Goal: Find specific fact: Find specific fact

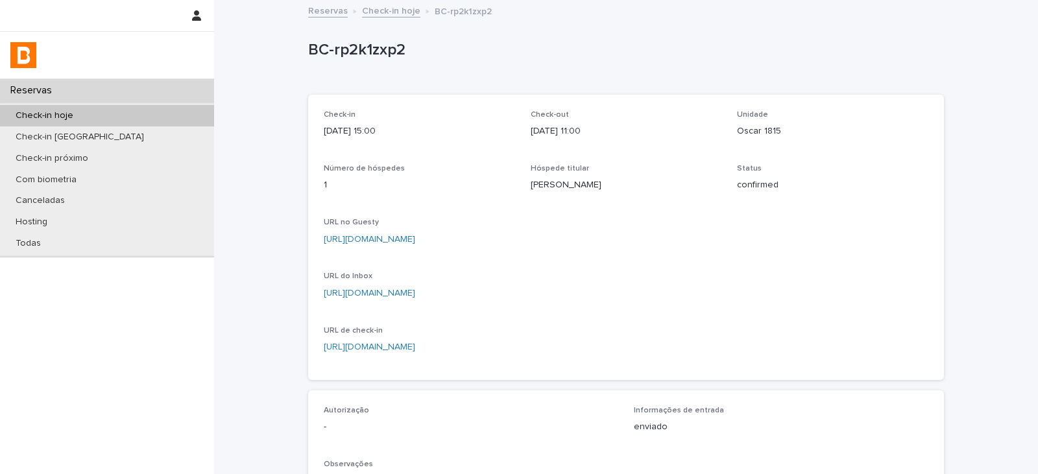
click at [85, 109] on div "Check-in hoje" at bounding box center [107, 115] width 214 height 21
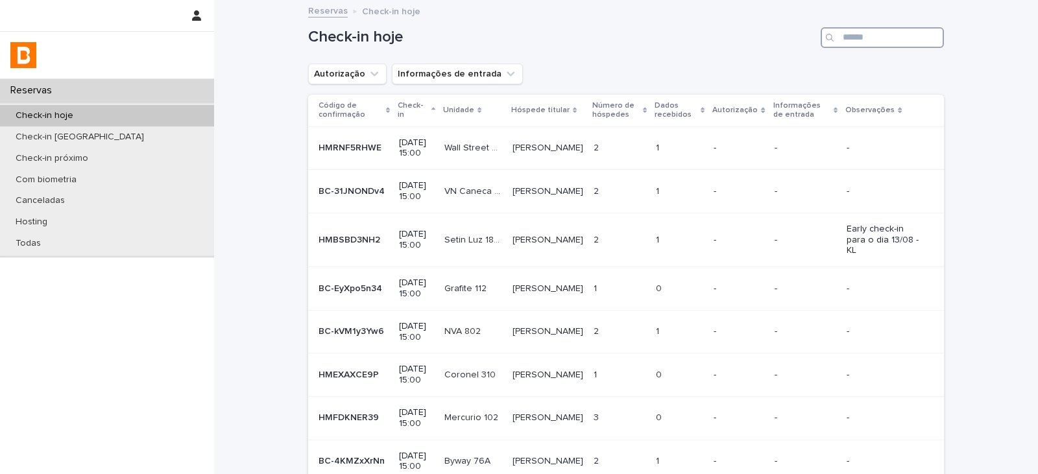
click at [900, 40] on input "Search" at bounding box center [882, 37] width 123 height 21
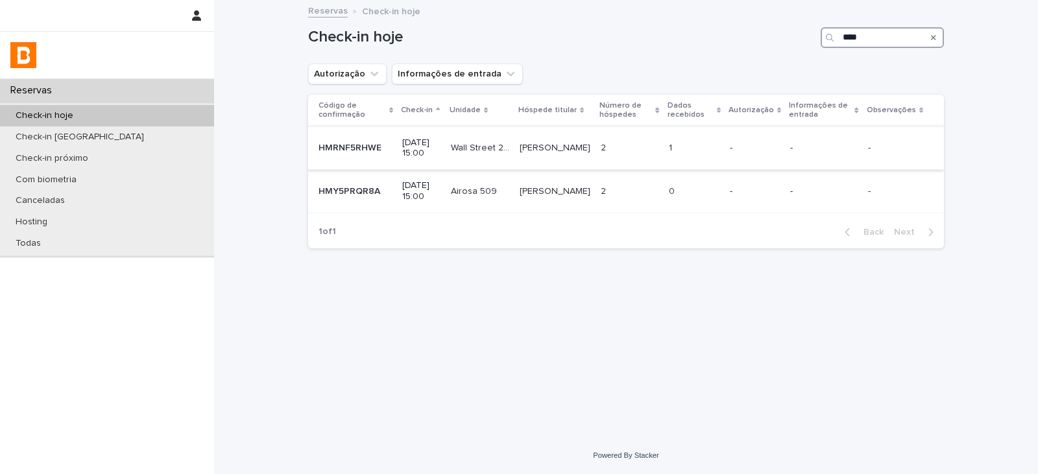
type input "****"
click at [582, 150] on p "[PERSON_NAME]" at bounding box center [556, 147] width 73 height 14
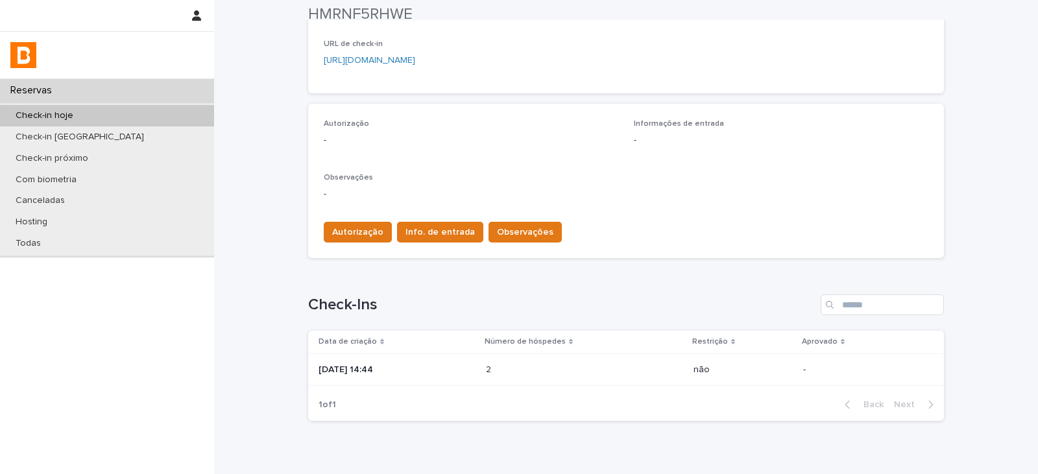
scroll to position [325, 0]
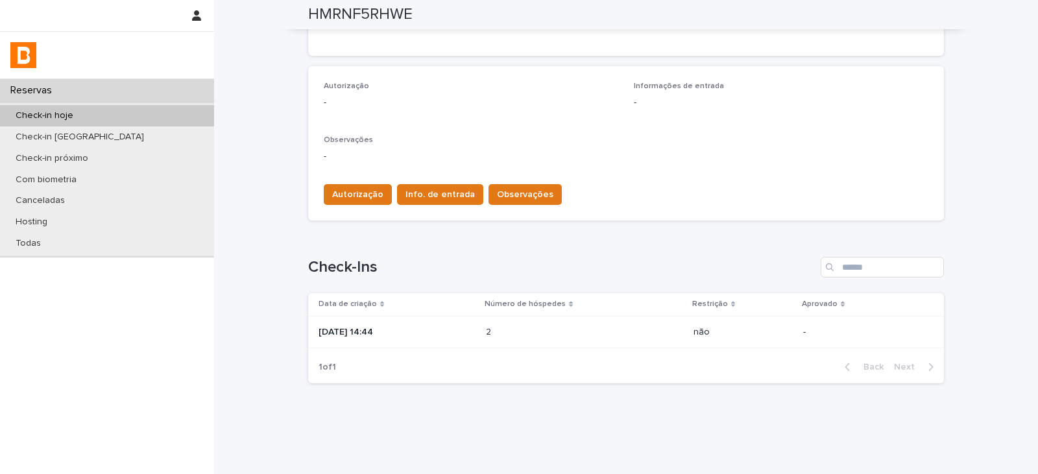
click at [528, 333] on p at bounding box center [543, 332] width 114 height 11
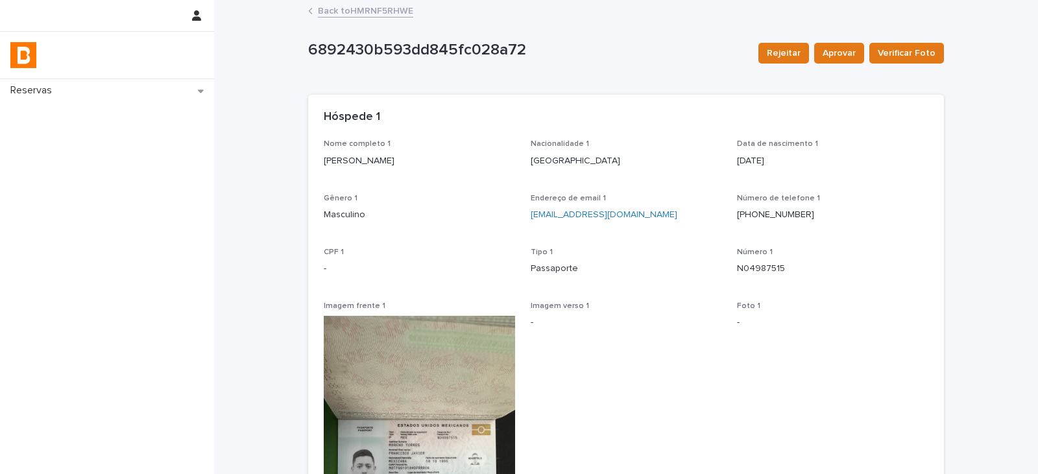
drag, startPoint x: 460, startPoint y: 161, endPoint x: 310, endPoint y: 160, distance: 149.9
click at [310, 160] on div "Nome completo 1 [PERSON_NAME] Nacionalidade 1 [DEMOGRAPHIC_DATA] Data de nascim…" at bounding box center [626, 395] width 636 height 511
copy p "[PERSON_NAME]"
drag, startPoint x: 791, startPoint y: 275, endPoint x: 731, endPoint y: 273, distance: 60.4
click at [731, 273] on div "Nome completo 1 [PERSON_NAME] Nacionalidade 1 [DEMOGRAPHIC_DATA] Data de nascim…" at bounding box center [626, 388] width 605 height 496
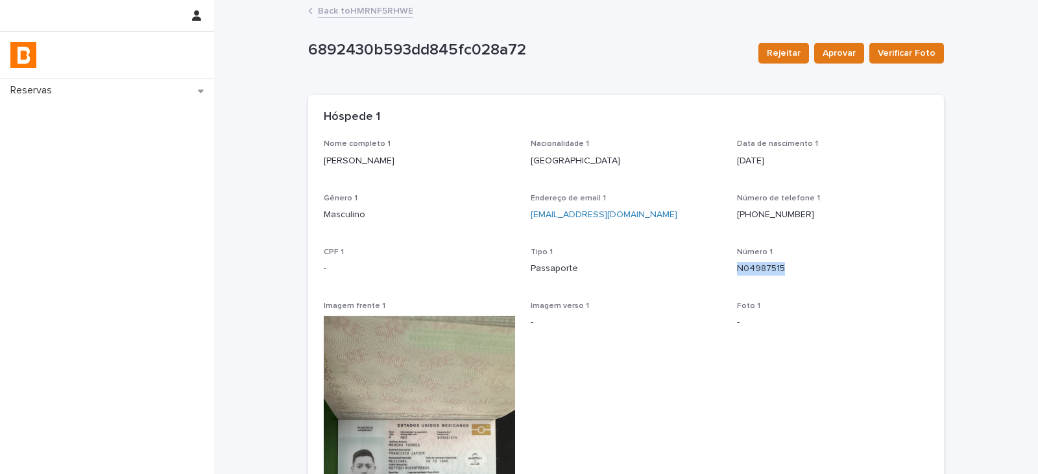
copy p "N04987515"
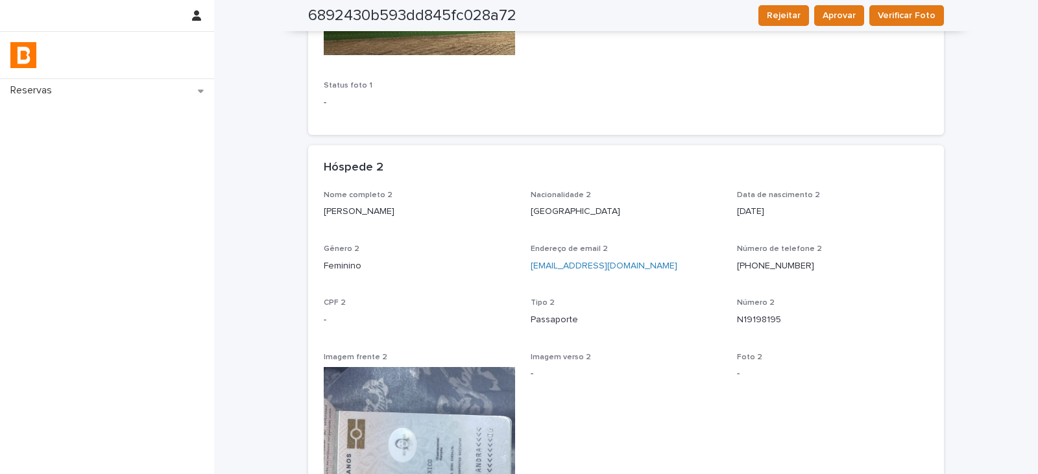
scroll to position [519, 0]
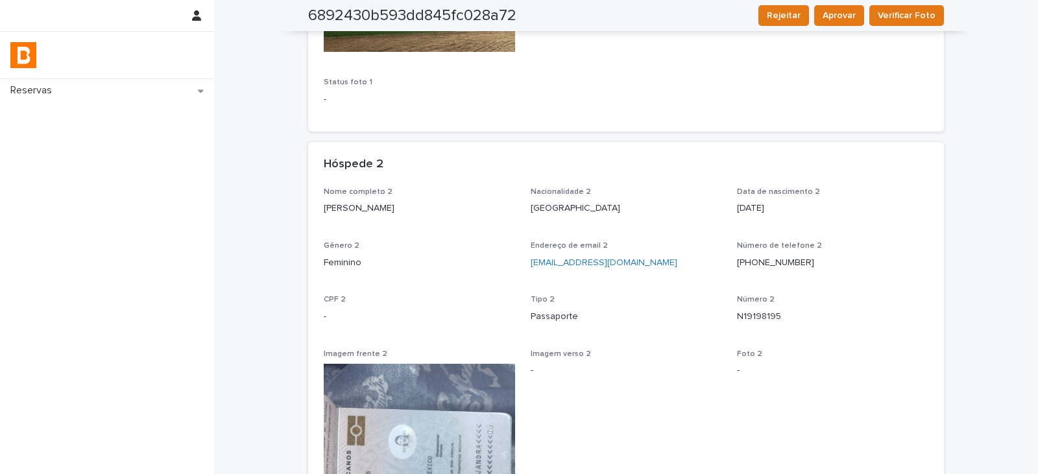
drag, startPoint x: 471, startPoint y: 208, endPoint x: 319, endPoint y: 202, distance: 152.6
copy p "[PERSON_NAME]"
drag, startPoint x: 779, startPoint y: 326, endPoint x: 734, endPoint y: 323, distance: 45.5
click at [737, 323] on div "Número 2 N19198195" at bounding box center [832, 314] width 191 height 38
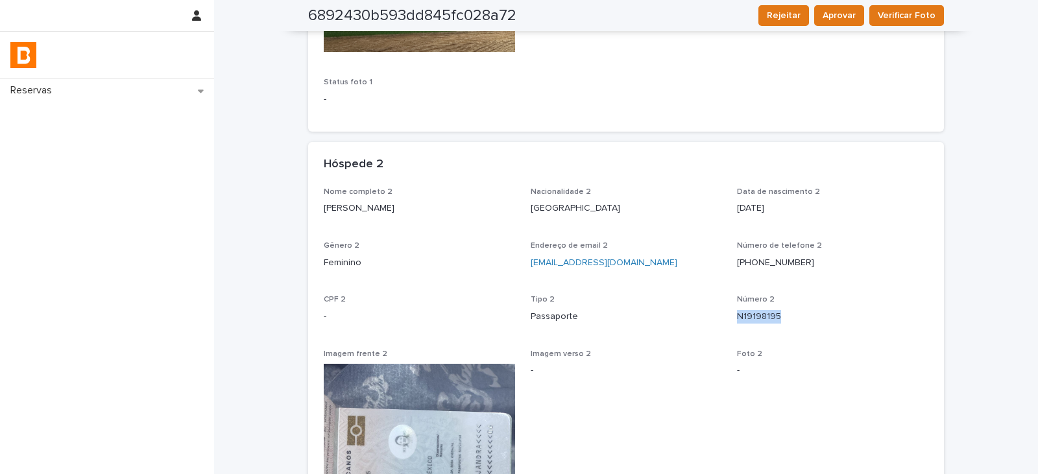
copy p "N19198195"
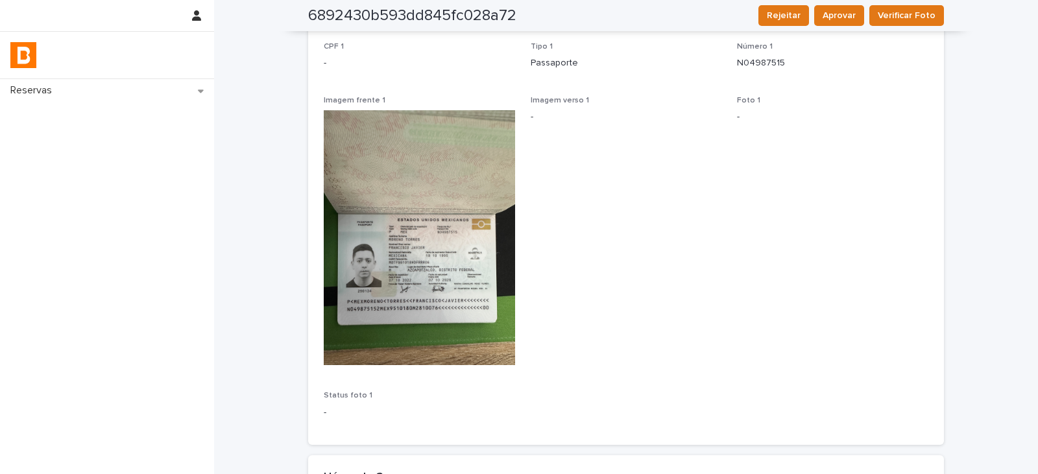
scroll to position [0, 0]
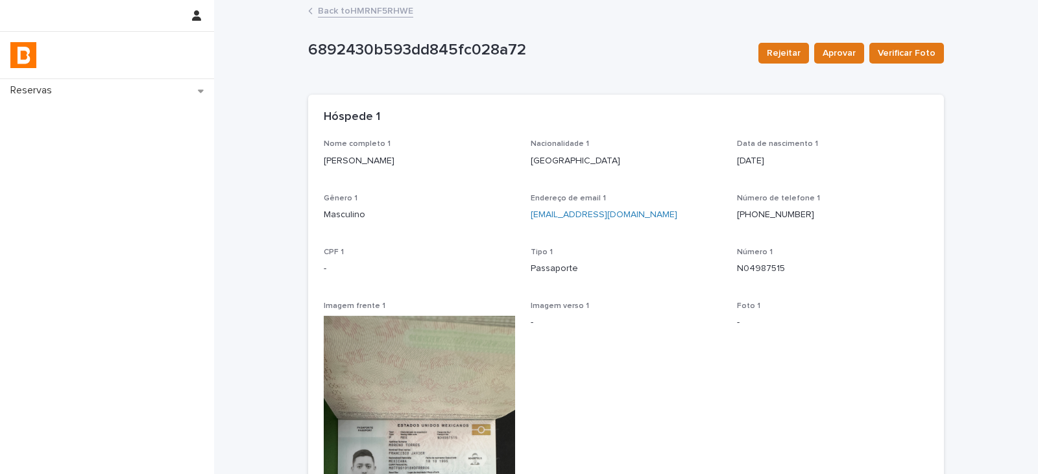
click at [399, 11] on link "Back to HMRNF5RHWE" at bounding box center [365, 10] width 95 height 15
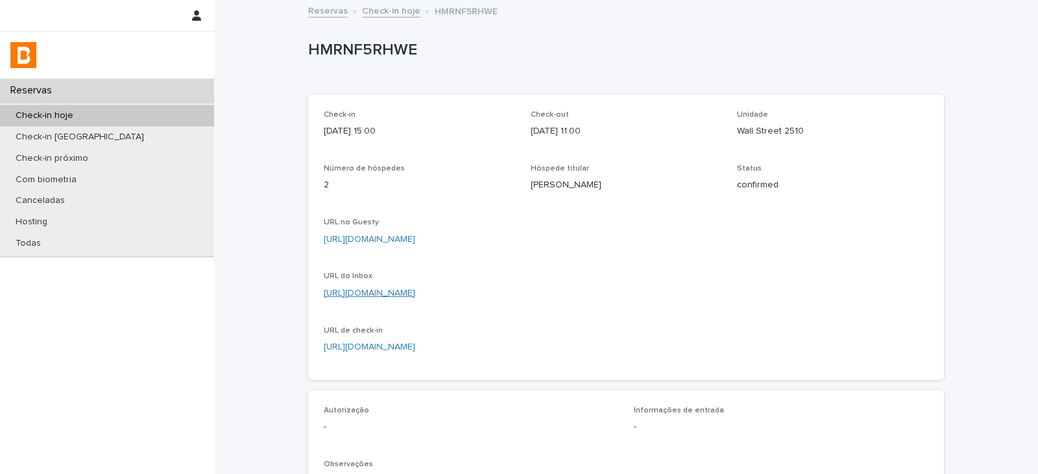
click at [415, 291] on link "[URL][DOMAIN_NAME]" at bounding box center [370, 293] width 92 height 9
